Goal: Learn about a topic: Learn about a topic

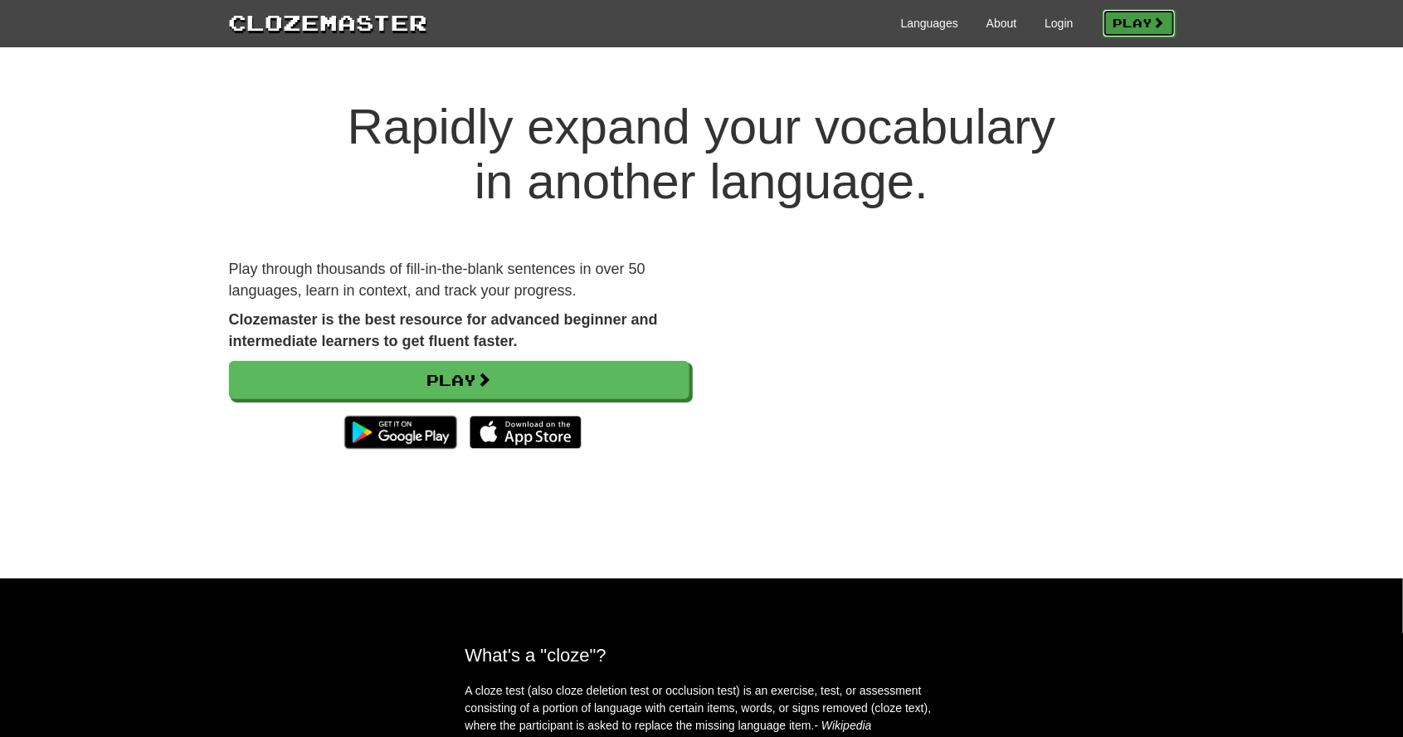
click at [1138, 24] on link "Play" at bounding box center [1139, 23] width 73 height 28
click at [1147, 23] on link "Play" at bounding box center [1139, 23] width 73 height 28
click at [1004, 23] on link "About" at bounding box center [1001, 23] width 31 height 17
